Goal: Check status: Check status

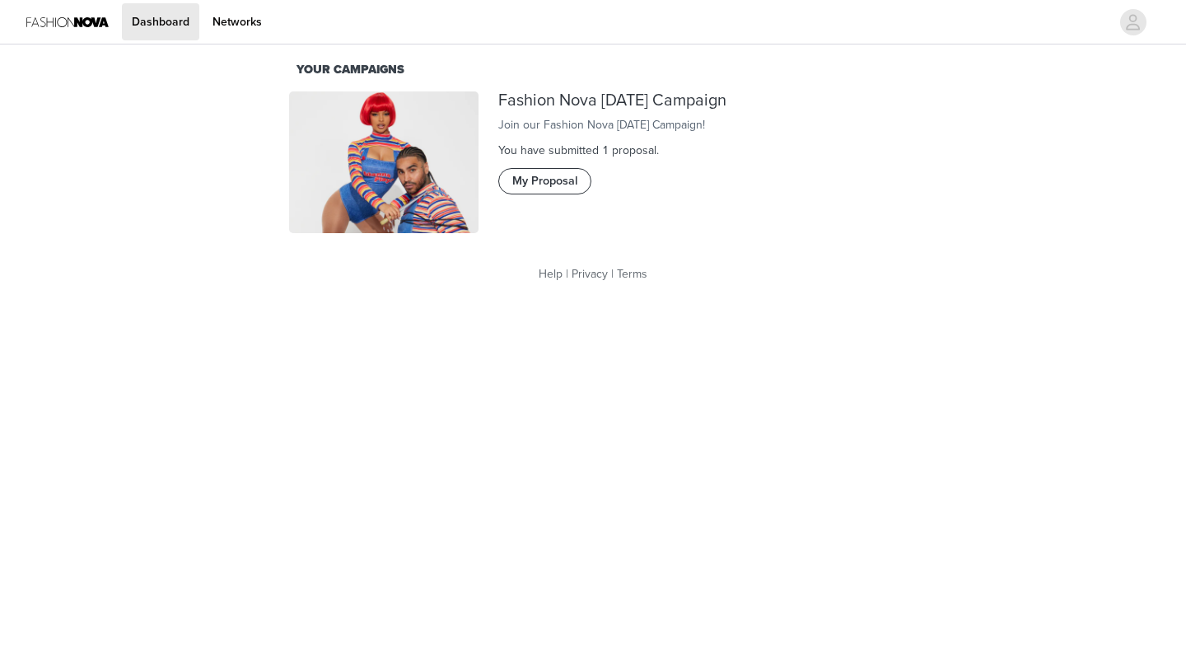
click at [558, 194] on button "My Proposal" at bounding box center [544, 181] width 93 height 26
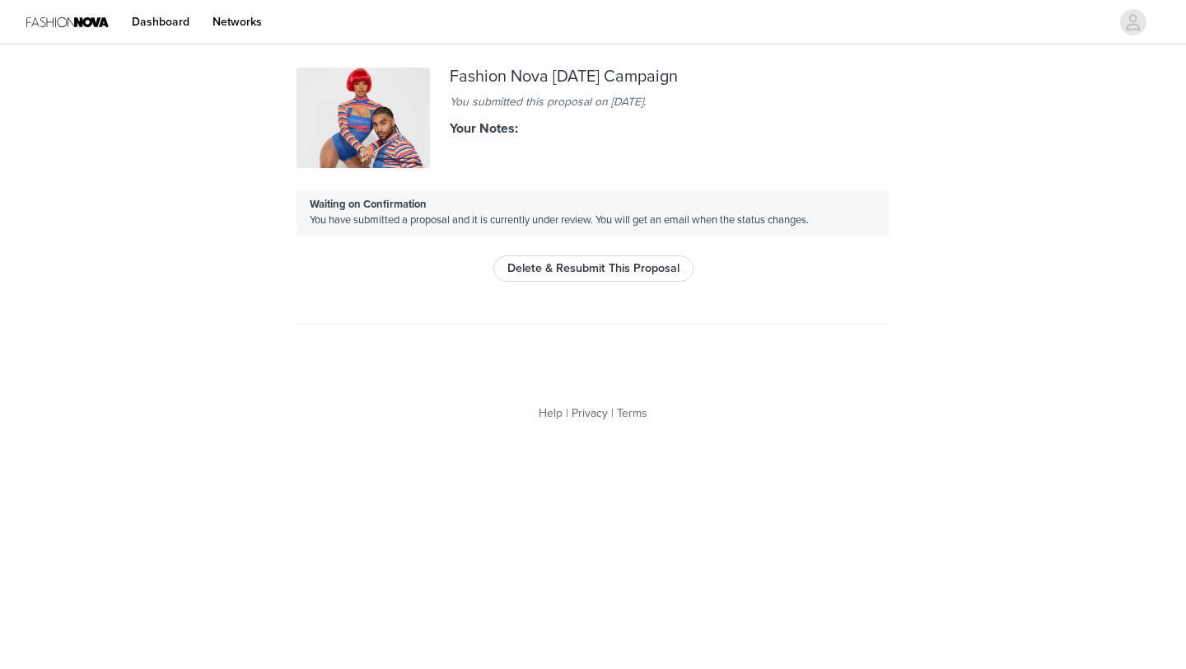
click at [499, 384] on div "Fashion Nova [DATE] Campaign You submitted this proposal on [DATE]. Your Notes:…" at bounding box center [593, 216] width 633 height 337
